Goal: Task Accomplishment & Management: Manage account settings

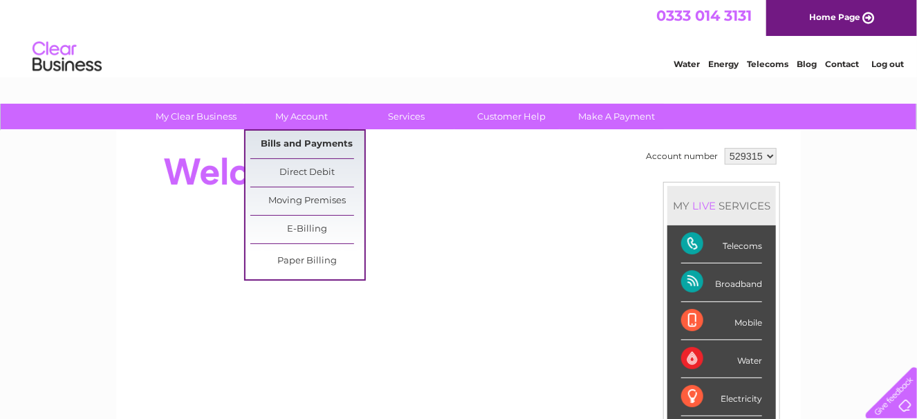
click at [299, 145] on link "Bills and Payments" at bounding box center [307, 145] width 114 height 28
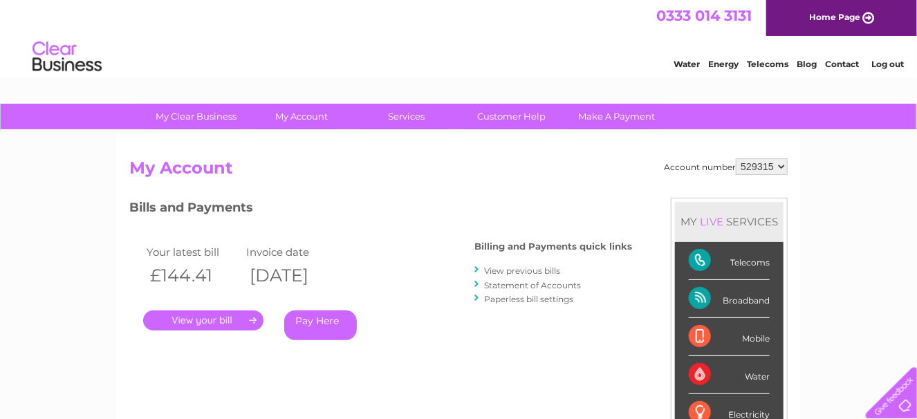
click at [231, 315] on link "." at bounding box center [203, 321] width 120 height 20
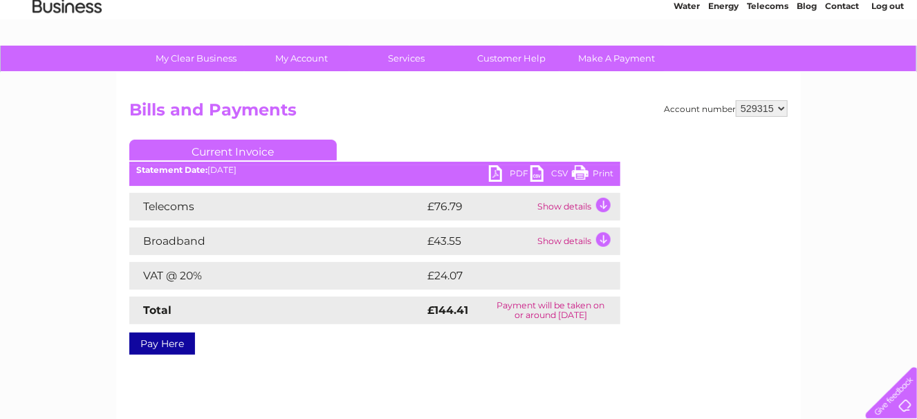
scroll to position [146, 0]
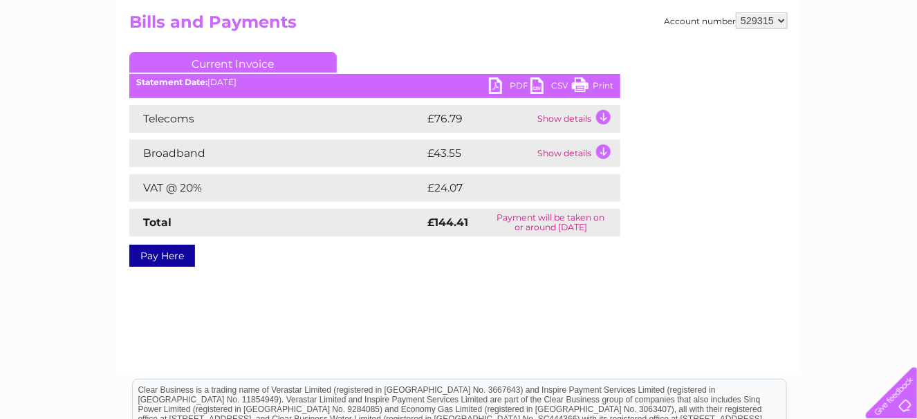
click at [608, 77] on link "Print" at bounding box center [592, 87] width 41 height 20
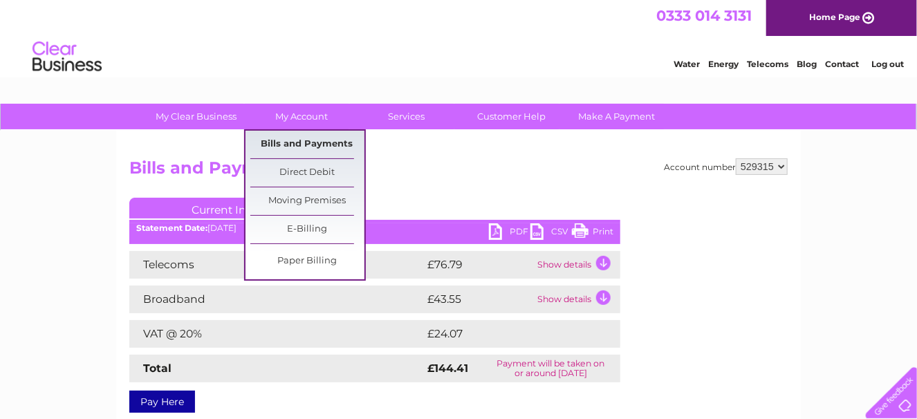
click at [302, 142] on link "Bills and Payments" at bounding box center [307, 145] width 114 height 28
click at [299, 145] on link "Bills and Payments" at bounding box center [307, 145] width 114 height 28
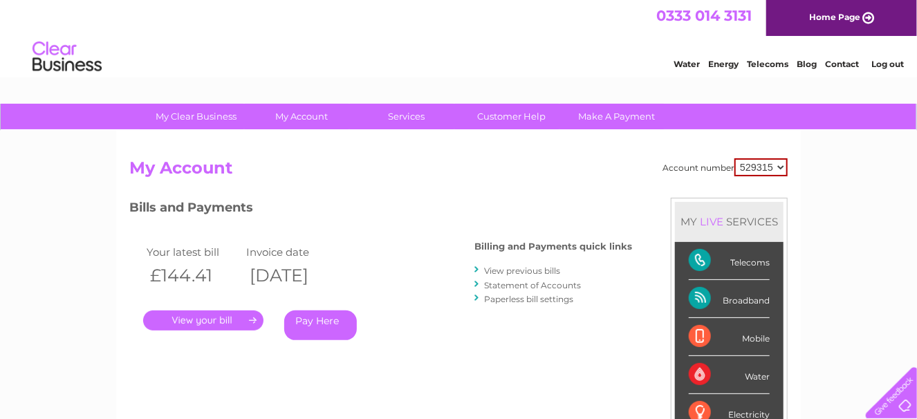
click at [220, 319] on link "." at bounding box center [203, 321] width 120 height 20
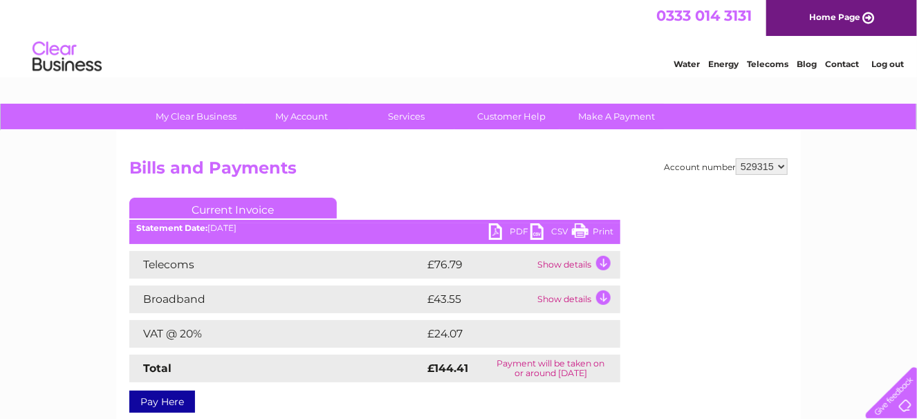
click at [593, 236] on link "Print" at bounding box center [592, 233] width 41 height 20
